Goal: Transaction & Acquisition: Purchase product/service

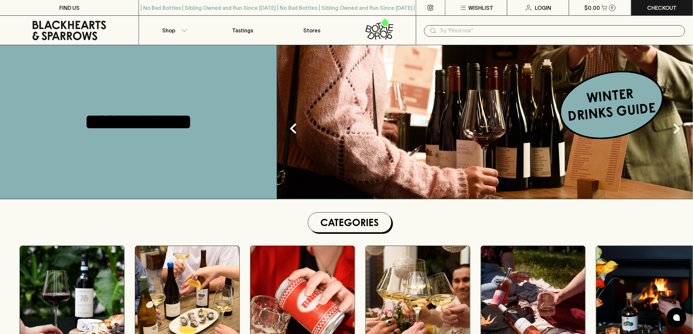
click at [458, 30] on input "text" at bounding box center [560, 31] width 240 height 10
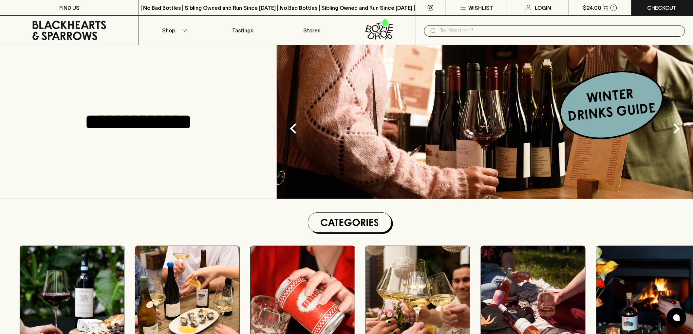
click at [459, 30] on input "text" at bounding box center [560, 31] width 240 height 10
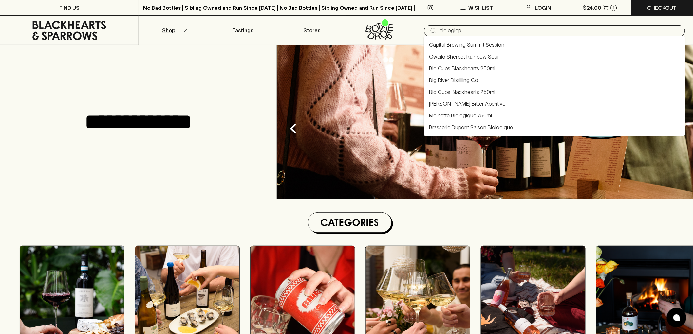
type input "biologicp"
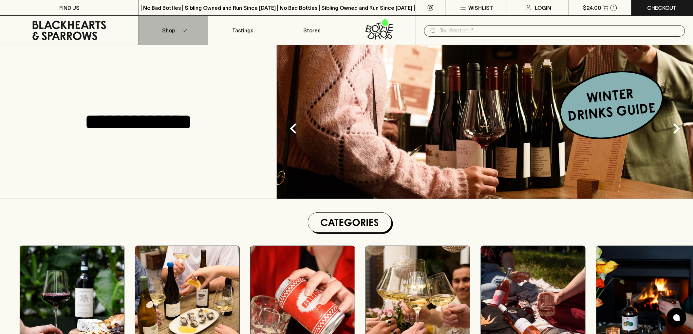
click at [177, 30] on button "Shop" at bounding box center [173, 30] width 69 height 29
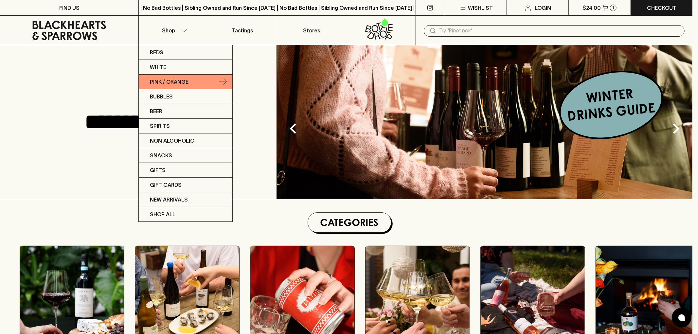
click at [177, 79] on p "Pink / Orange" at bounding box center [169, 82] width 39 height 8
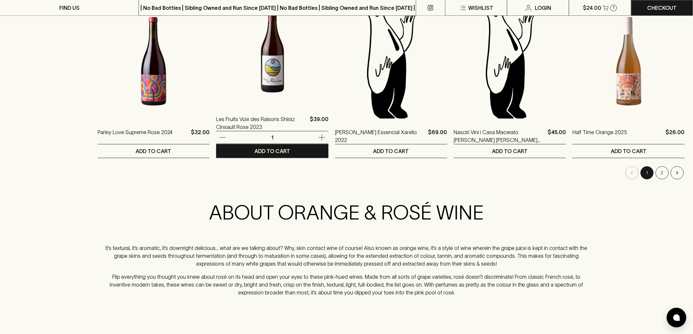
scroll to position [655, 0]
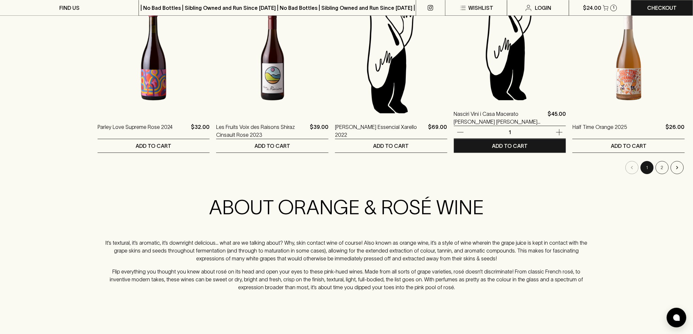
click at [507, 100] on img at bounding box center [510, 43] width 112 height 115
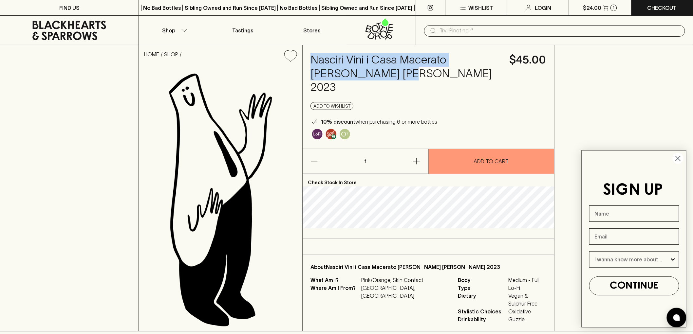
drag, startPoint x: 380, startPoint y: 73, endPoint x: 309, endPoint y: 61, distance: 71.4
click at [309, 61] on div "Nasciri Vini i Casa Macerato [PERSON_NAME] [PERSON_NAME] 2023 $45.00 Add to wis…" at bounding box center [428, 97] width 251 height 104
copy h4 "Nasciri Vini i Casa Macerato [PERSON_NAME] [PERSON_NAME] 2023"
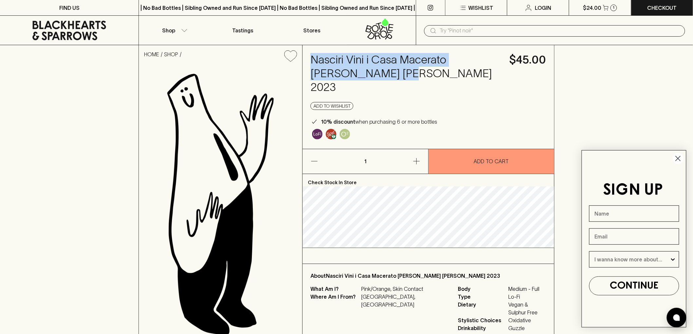
click at [96, 29] on icon at bounding box center [69, 31] width 129 height 20
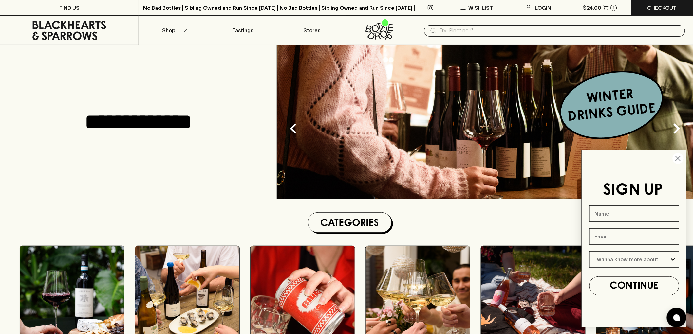
click at [679, 157] on icon "Close dialog" at bounding box center [678, 158] width 5 height 5
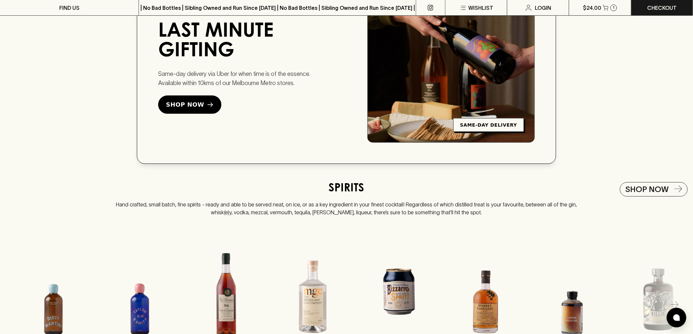
scroll to position [1237, 0]
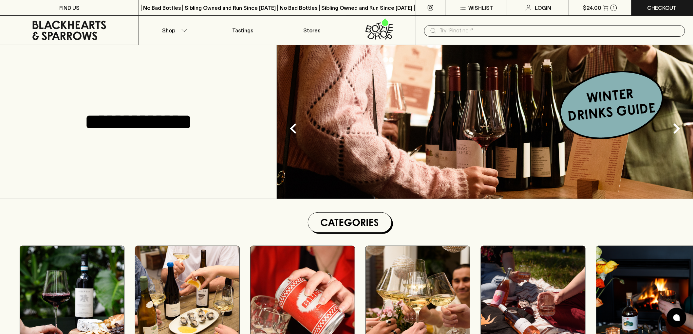
click at [185, 32] on button "Shop" at bounding box center [173, 30] width 69 height 29
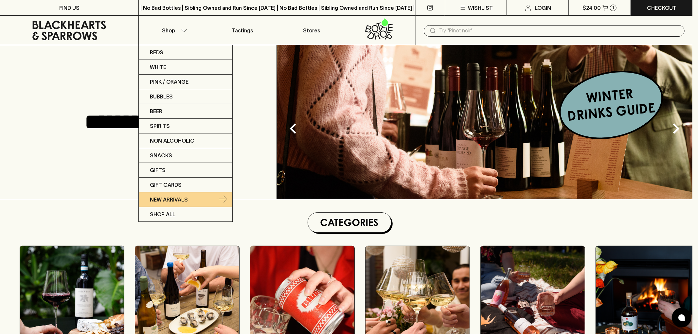
click at [184, 196] on p "New Arrivals" at bounding box center [169, 200] width 38 height 8
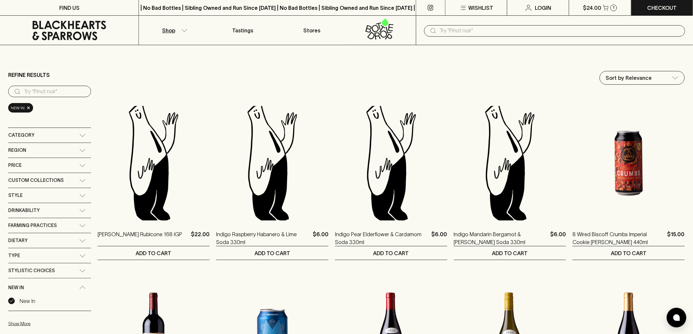
click at [545, 29] on input "text" at bounding box center [560, 31] width 240 height 10
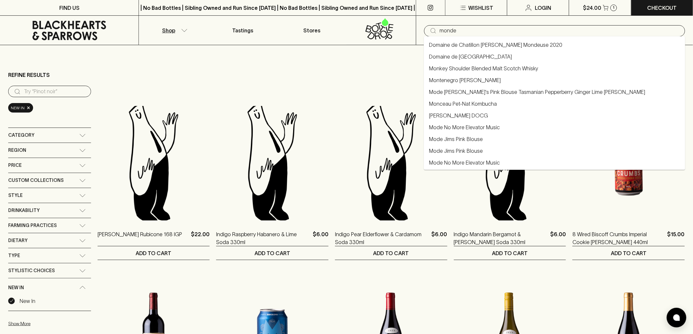
click at [536, 47] on li "Domaine de Chatillon Savoie Mondeuse 2020" at bounding box center [554, 45] width 261 height 12
type input "Domaine de Chatillon Savoie Mondeuse 2020"
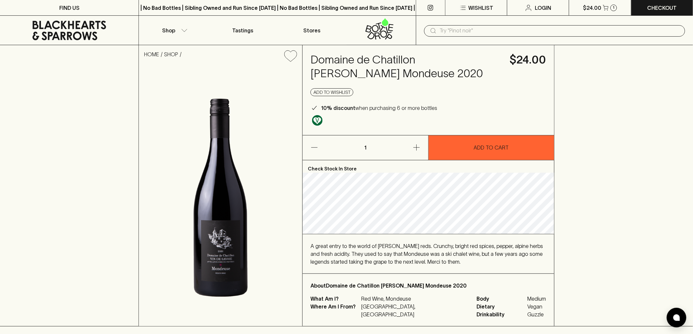
click at [55, 25] on icon at bounding box center [69, 31] width 129 height 20
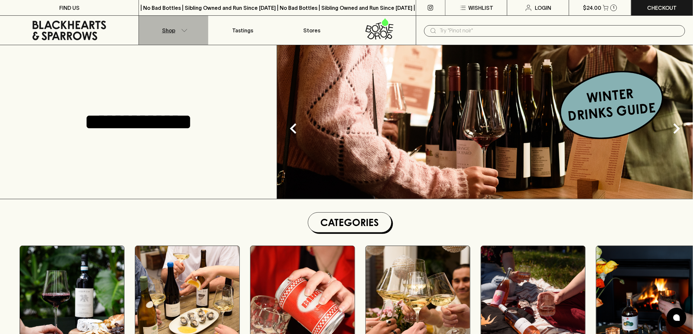
click at [185, 32] on button "Shop" at bounding box center [173, 30] width 69 height 29
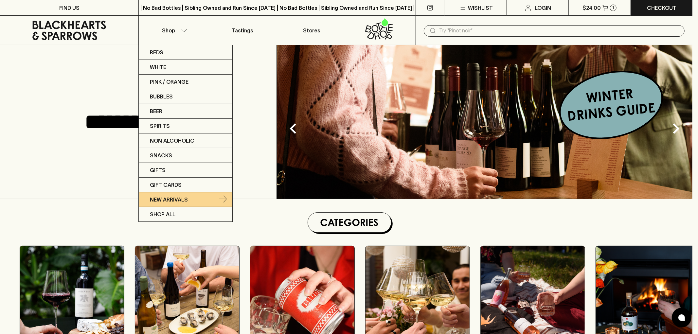
click at [189, 197] on link "New Arrivals" at bounding box center [186, 200] width 94 height 15
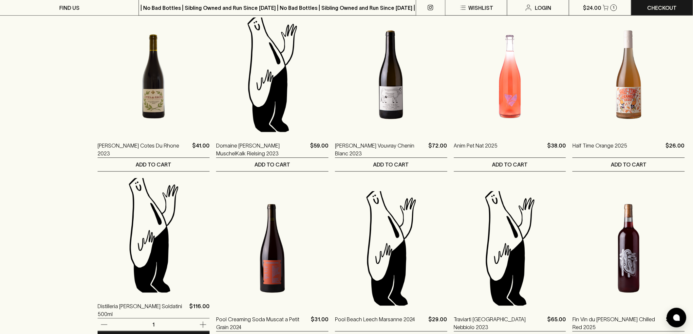
scroll to position [436, 0]
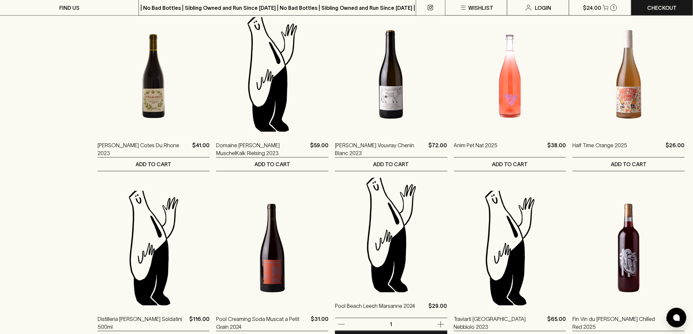
click at [379, 235] on img at bounding box center [391, 235] width 112 height 115
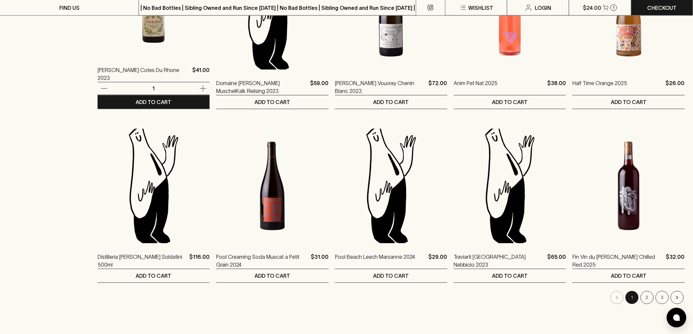
scroll to position [618, 0]
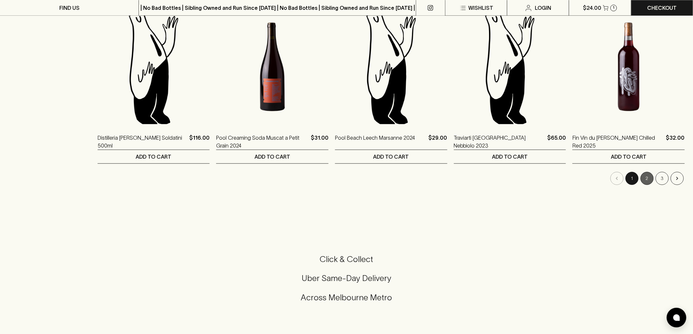
click at [644, 179] on button "2" at bounding box center [646, 178] width 13 height 13
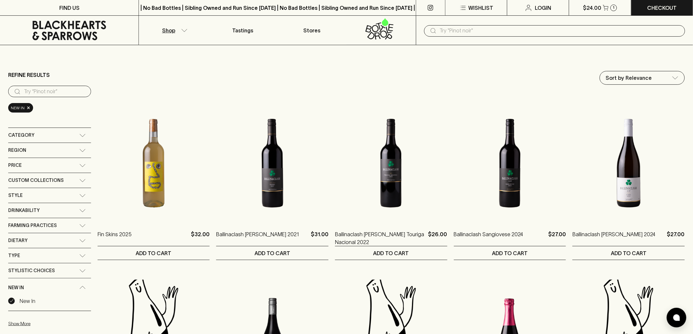
click at [75, 28] on icon at bounding box center [69, 31] width 129 height 20
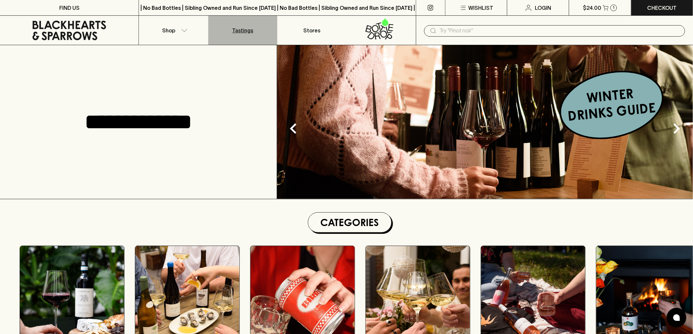
click at [243, 30] on p "Tastings" at bounding box center [242, 31] width 21 height 8
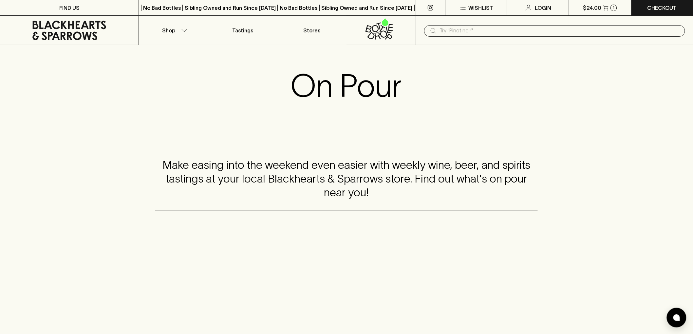
click at [81, 40] on icon at bounding box center [69, 31] width 129 height 20
